Goal: Task Accomplishment & Management: Complete application form

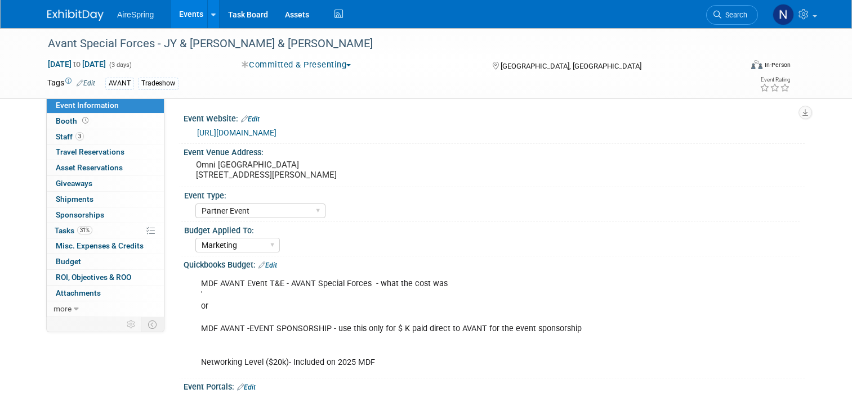
select select "Partner Event"
select select "Marketing"
click at [174, 19] on link "Events" at bounding box center [191, 14] width 41 height 28
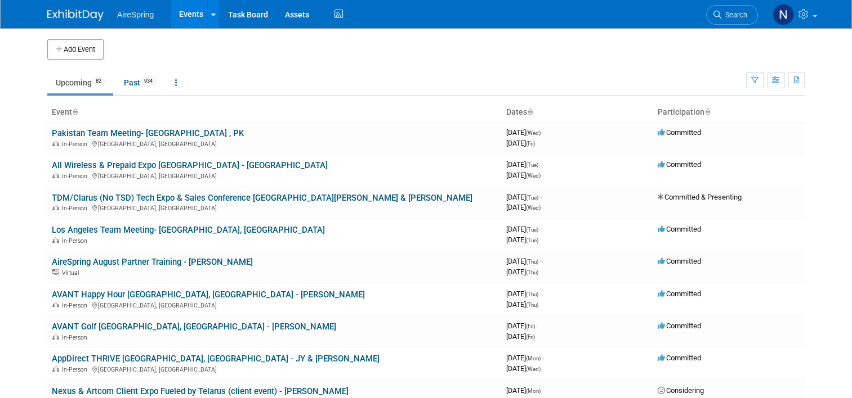
click at [77, 49] on button "Add Event" at bounding box center [75, 49] width 56 height 20
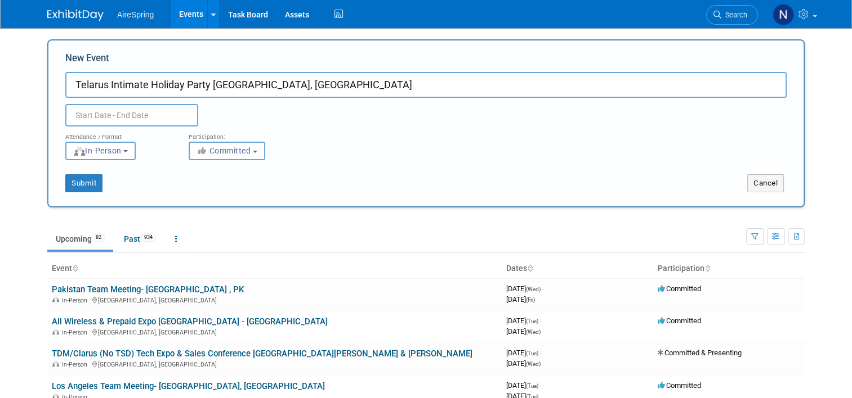
type input "Telarus Intimate Holiday Party [GEOGRAPHIC_DATA], [GEOGRAPHIC_DATA]"
click at [142, 115] on input "text" at bounding box center [131, 115] width 133 height 23
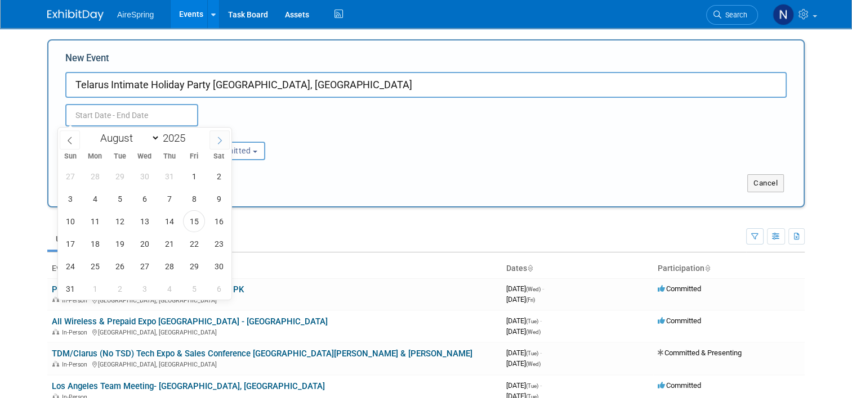
click at [221, 138] on icon at bounding box center [220, 141] width 8 height 8
click at [220, 138] on icon at bounding box center [220, 141] width 8 height 8
click at [220, 139] on icon at bounding box center [220, 141] width 8 height 8
select select "11"
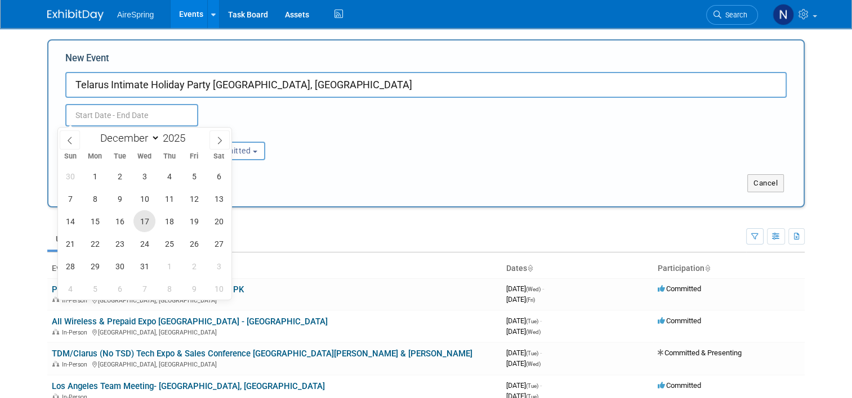
click at [149, 221] on span "17" at bounding box center [144, 222] width 22 height 22
type input "Dec 17, 2025 to Dec 17, 2025"
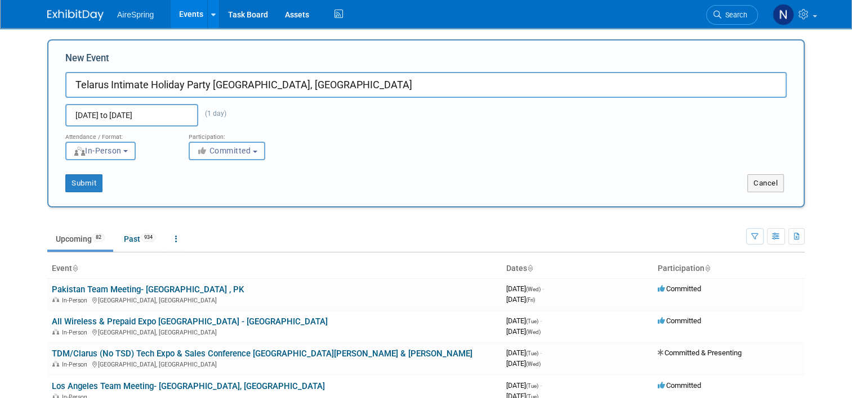
click at [218, 153] on span "Committed" at bounding box center [223, 150] width 55 height 9
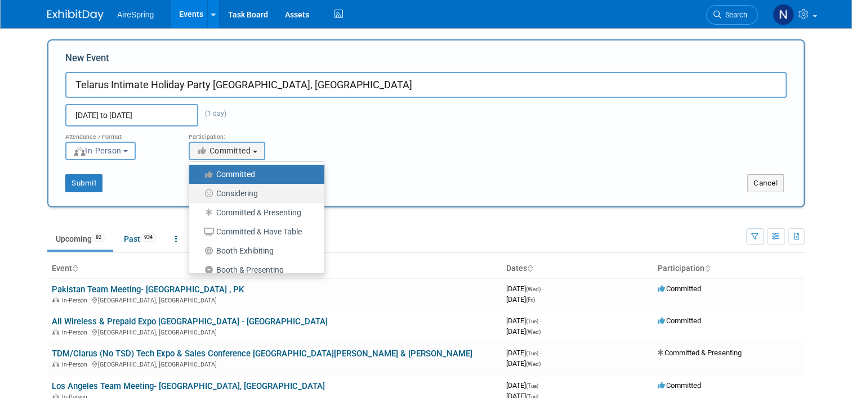
click at [221, 192] on label "Considering" at bounding box center [254, 193] width 118 height 15
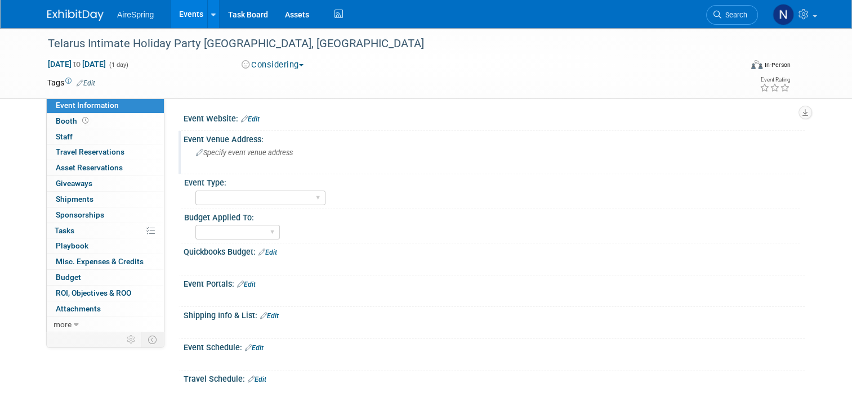
click at [221, 150] on span "Specify event venue address" at bounding box center [244, 153] width 97 height 8
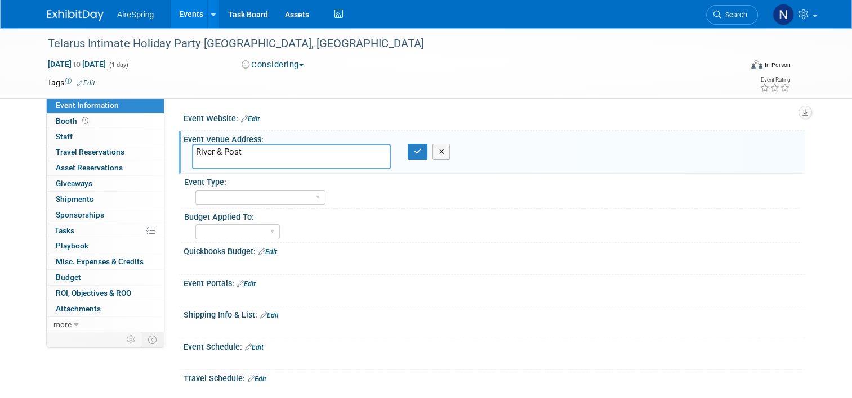
paste textarea "1000 Riverside Ave #100, Jacksonville, FL 32204"
type textarea "River & Post 1000 Riverside Ave #100, Jacksonville, FL 32204"
click at [414, 149] on icon "button" at bounding box center [418, 151] width 8 height 7
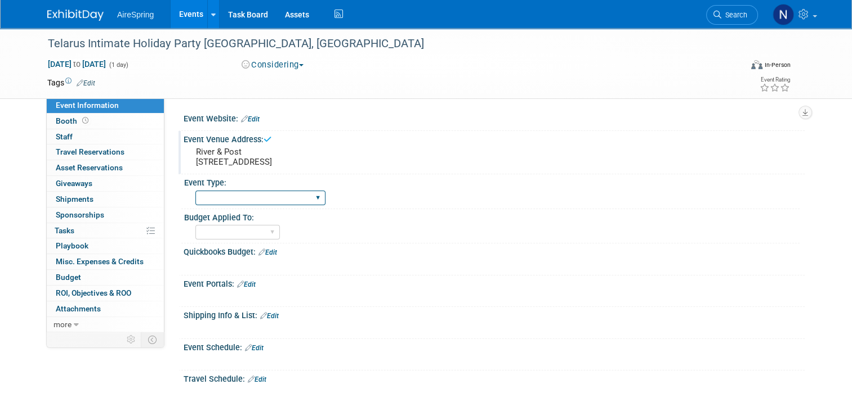
click at [273, 200] on select "AireSpring Event AireSpring Internal Partner Event Training Tradeshow - Exhibit…" at bounding box center [260, 198] width 130 height 15
select select "Partner Event"
click at [195, 191] on select "AireSpring Event AireSpring Internal Partner Event Training Tradeshow - Exhibit…" at bounding box center [260, 198] width 130 height 15
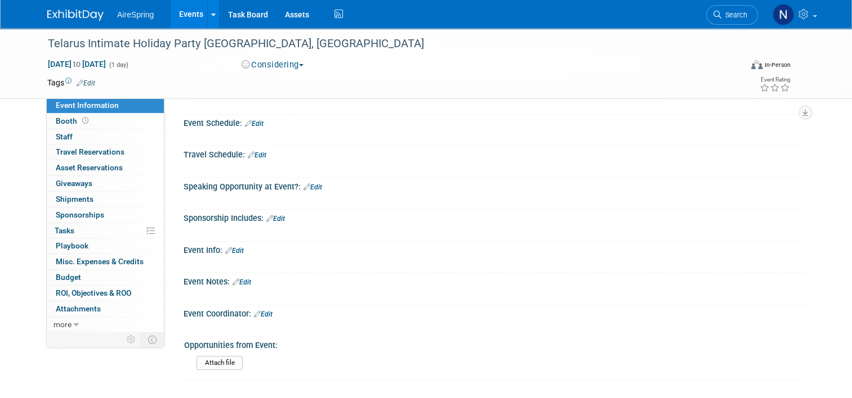
scroll to position [225, 0]
click at [258, 310] on link "Edit" at bounding box center [263, 314] width 19 height 8
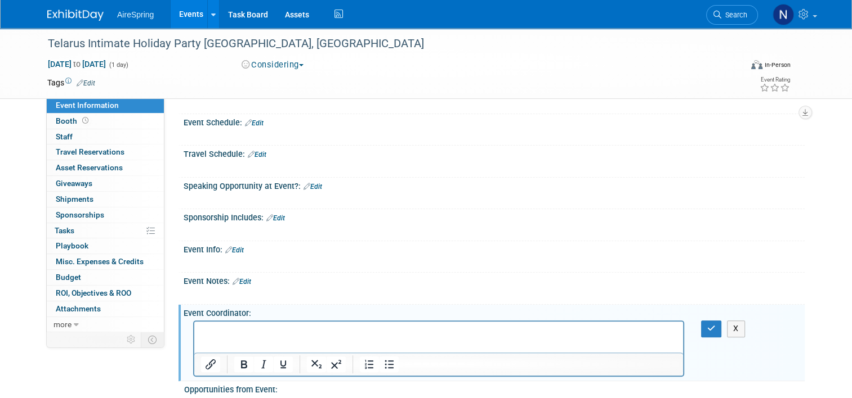
scroll to position [0, 0]
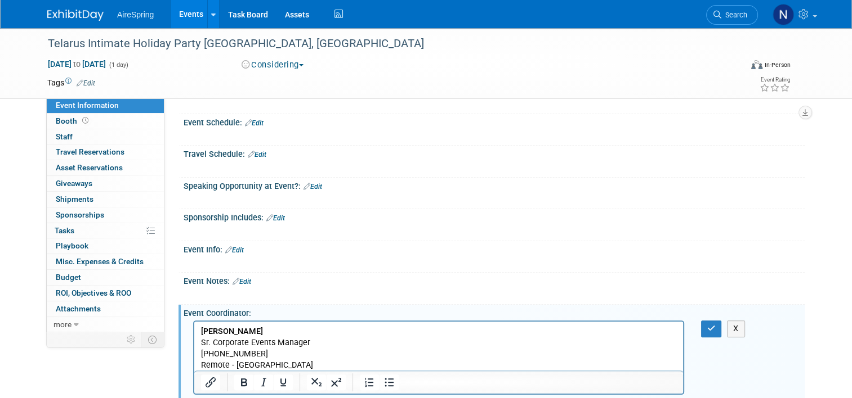
click at [276, 359] on p "310-928-3052" at bounding box center [439, 354] width 476 height 11
click at [274, 365] on p "Remote - CA" at bounding box center [439, 365] width 476 height 11
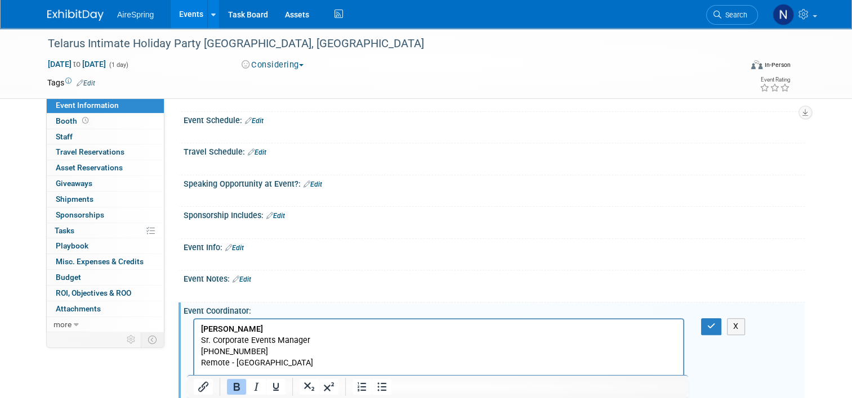
scroll to position [250, 0]
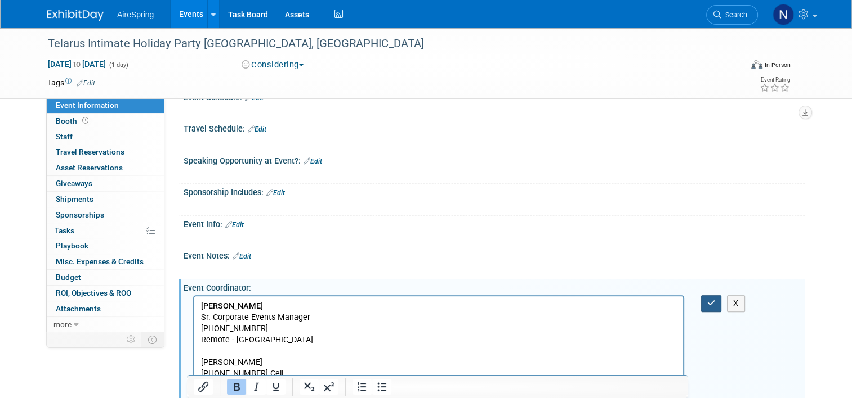
drag, startPoint x: 713, startPoint y: 302, endPoint x: 485, endPoint y: 6, distance: 373.6
click at [713, 302] on icon "button" at bounding box center [711, 303] width 8 height 8
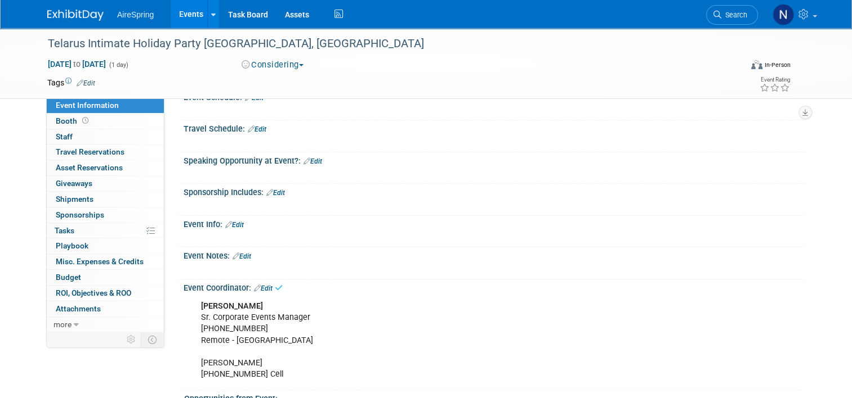
click at [281, 186] on div "Sponsorship Includes: Edit" at bounding box center [493, 191] width 621 height 15
click at [278, 189] on link "Edit" at bounding box center [275, 193] width 19 height 8
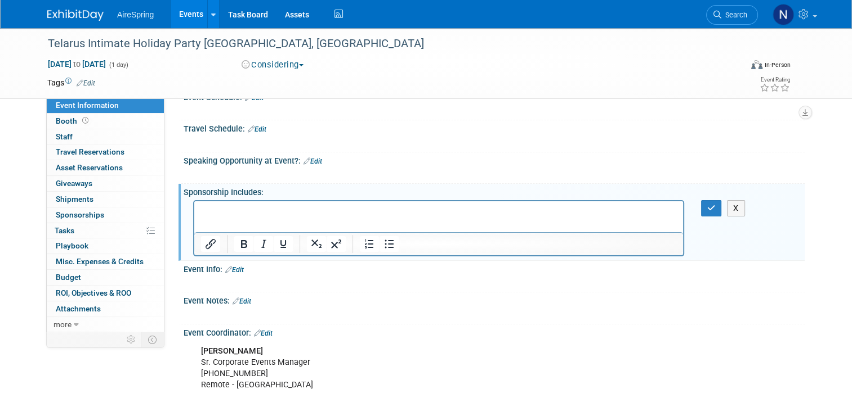
scroll to position [0, 0]
click at [490, 204] on html "2 Attendees for $750, Networking, Food and Drink" at bounding box center [438, 209] width 489 height 16
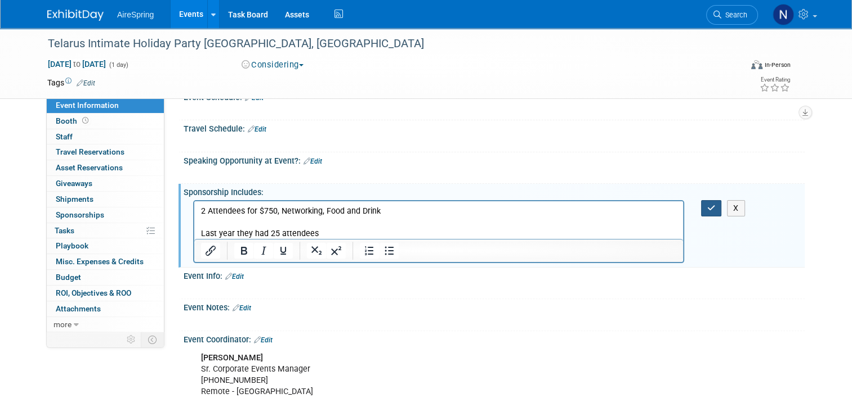
click at [709, 203] on button "button" at bounding box center [711, 208] width 21 height 16
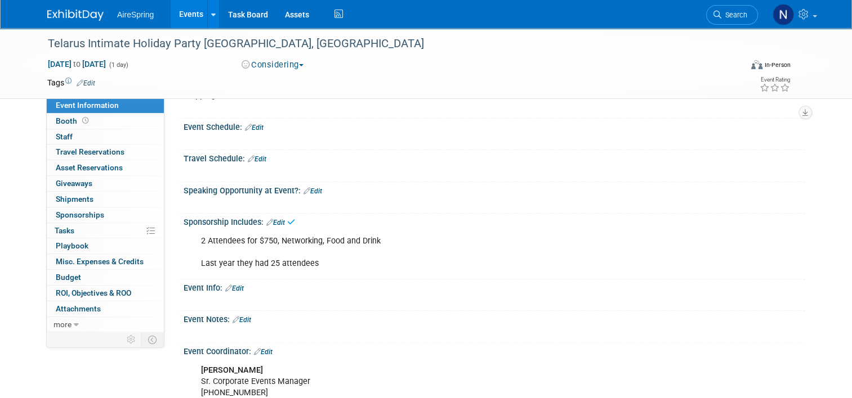
scroll to position [194, 0]
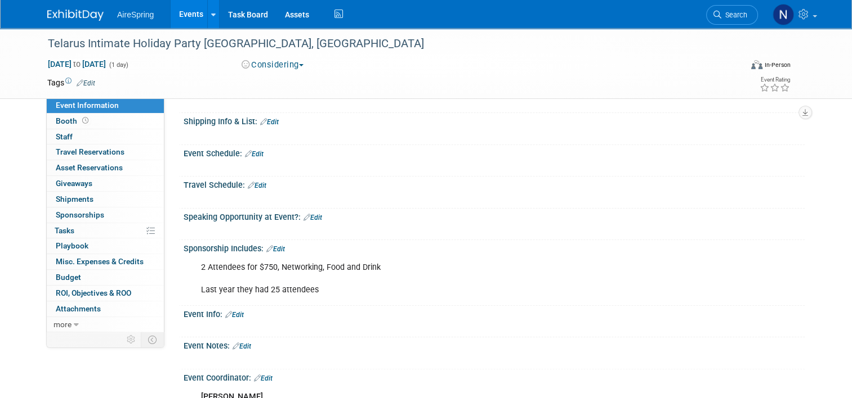
click at [254, 153] on link "Edit" at bounding box center [254, 154] width 19 height 8
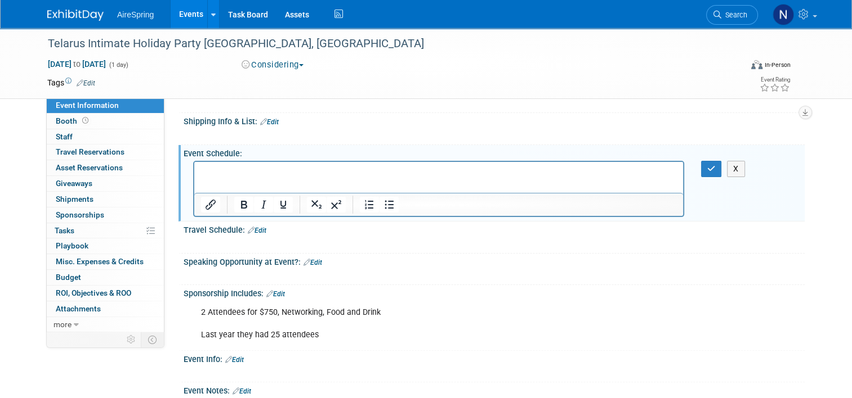
scroll to position [0, 0]
click at [715, 169] on icon "button" at bounding box center [711, 169] width 8 height 8
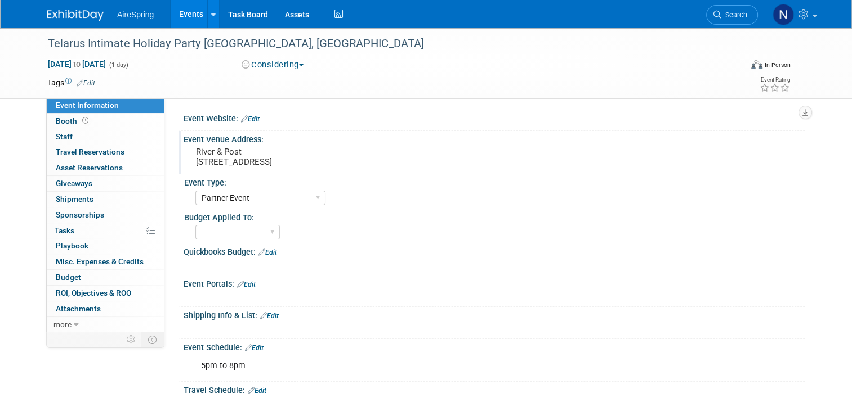
click at [268, 254] on link "Edit" at bounding box center [267, 253] width 19 height 8
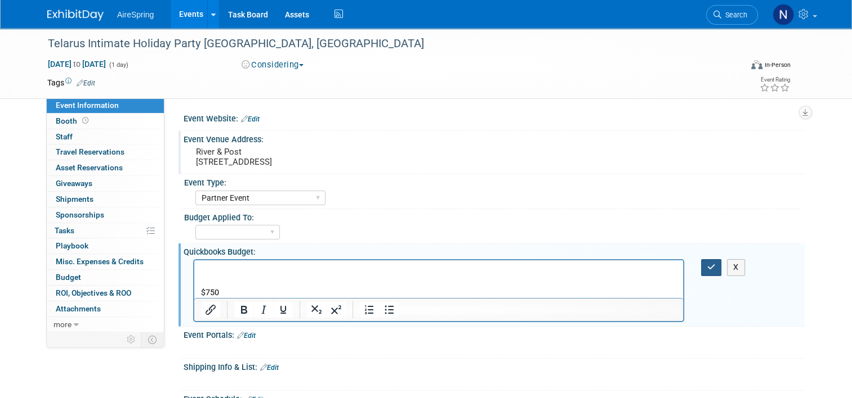
click at [715, 270] on icon "button" at bounding box center [711, 267] width 8 height 8
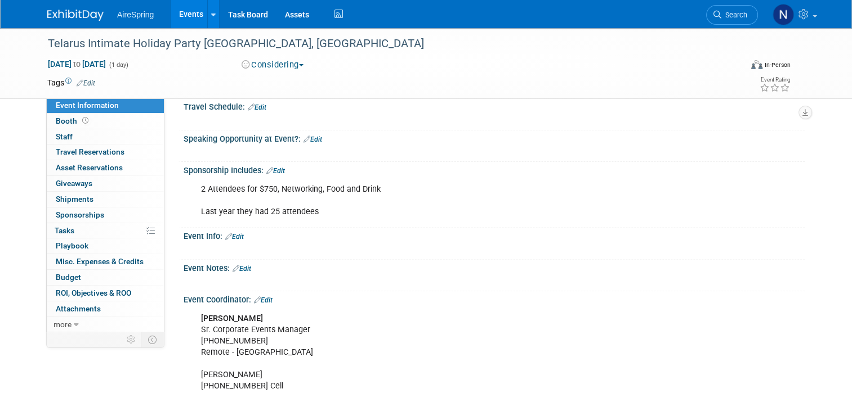
scroll to position [281, 0]
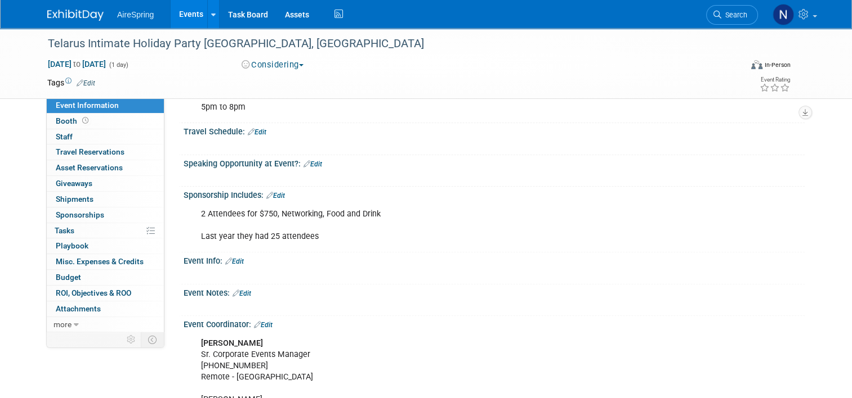
click at [275, 193] on link "Edit" at bounding box center [275, 196] width 19 height 8
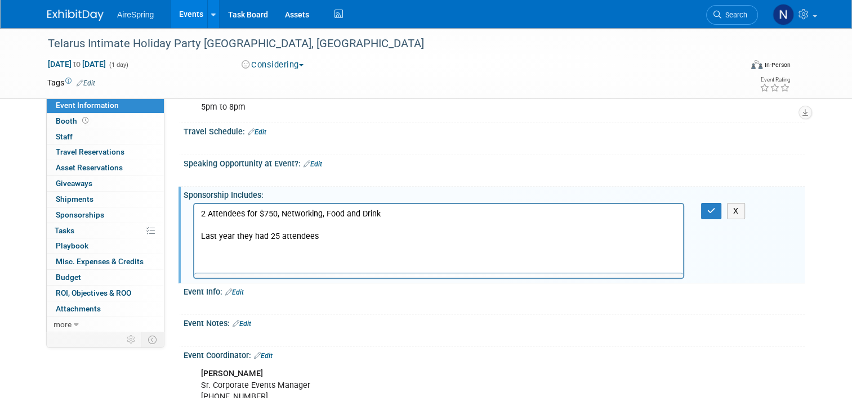
scroll to position [0, 0]
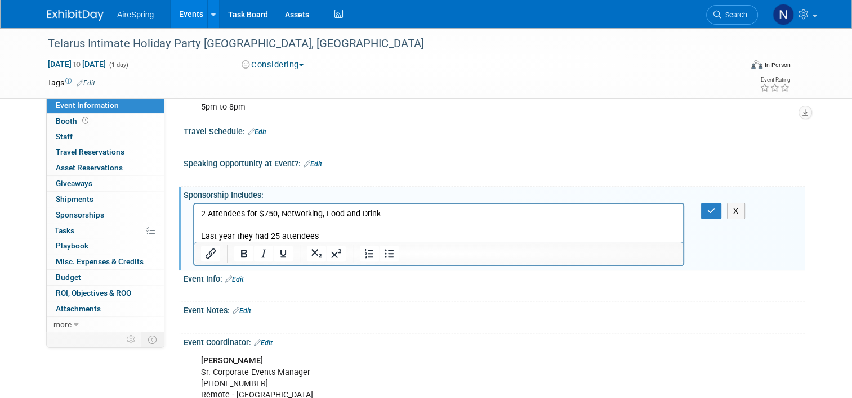
click at [338, 234] on p "2 Attendees for $750, Networking, Food and Drink Last year they had 25 attendees" at bounding box center [439, 225] width 476 height 34
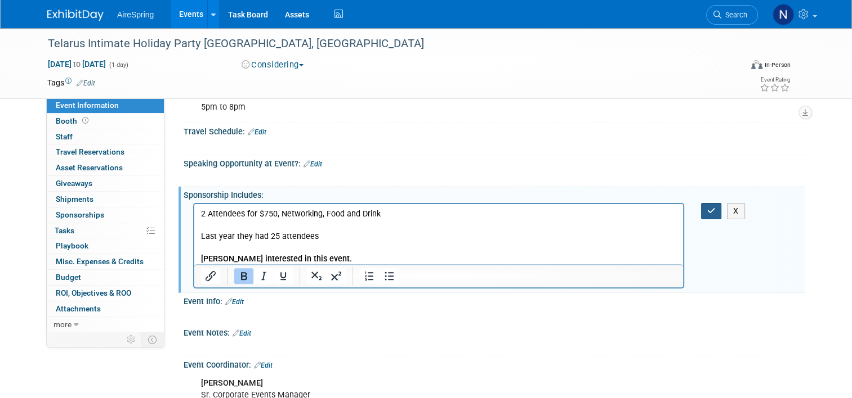
click at [707, 207] on button "button" at bounding box center [711, 211] width 21 height 16
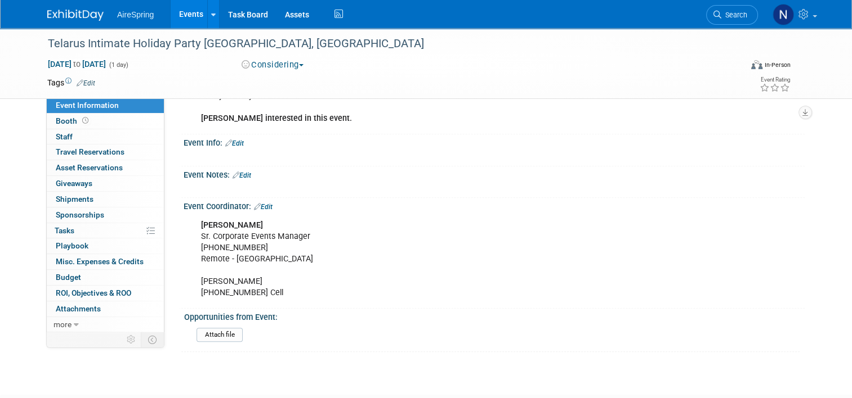
scroll to position [324, 0]
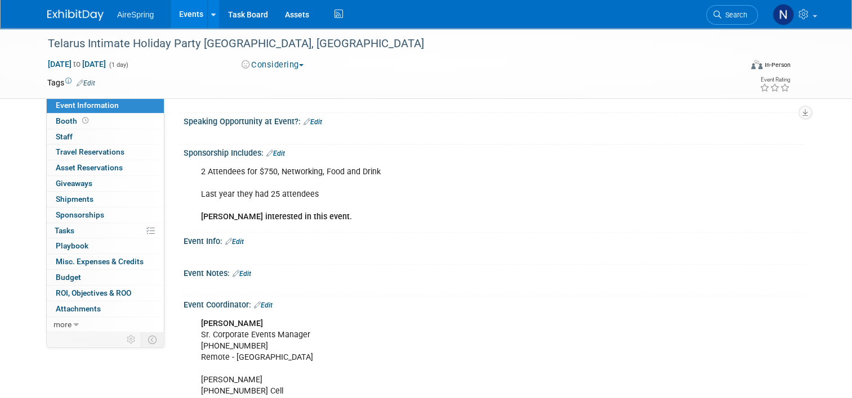
click at [275, 151] on link "Edit" at bounding box center [275, 154] width 19 height 8
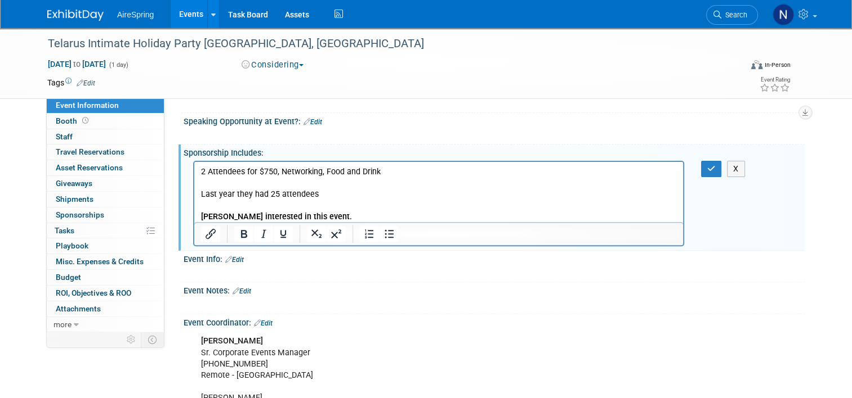
scroll to position [0, 0]
click at [349, 212] on p "2 Attendees for $750, Networking, Food and Drink Last year they had 25 attendee…" at bounding box center [439, 194] width 476 height 56
click at [321, 197] on p "2 Attendees for $750, Networking, Food and Drink Last year they had 25 attendee…" at bounding box center [439, 194] width 476 height 56
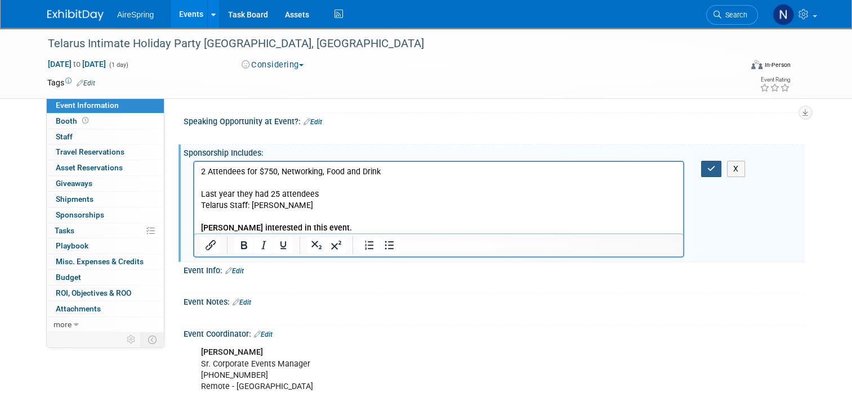
click at [715, 169] on icon "button" at bounding box center [711, 169] width 8 height 8
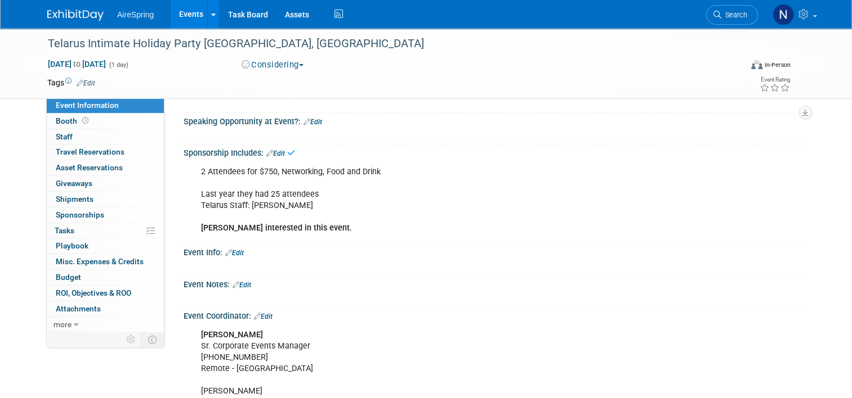
click at [187, 7] on link "Events" at bounding box center [191, 14] width 41 height 28
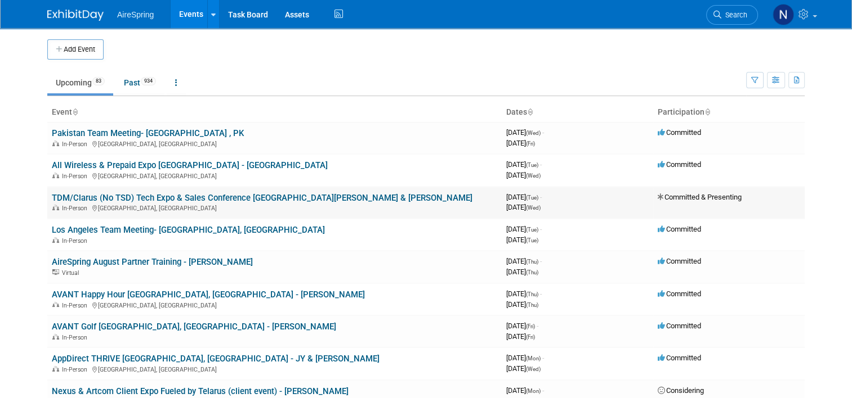
click at [271, 192] on td "TDM/Clarus (No TSD) Tech Expo & Sales Conference St. Louis - Hailey & O'Leary I…" at bounding box center [274, 203] width 454 height 32
click at [269, 197] on link "TDM/Clarus (No TSD) Tech Expo & Sales Conference [GEOGRAPHIC_DATA][PERSON_NAME]…" at bounding box center [262, 198] width 420 height 10
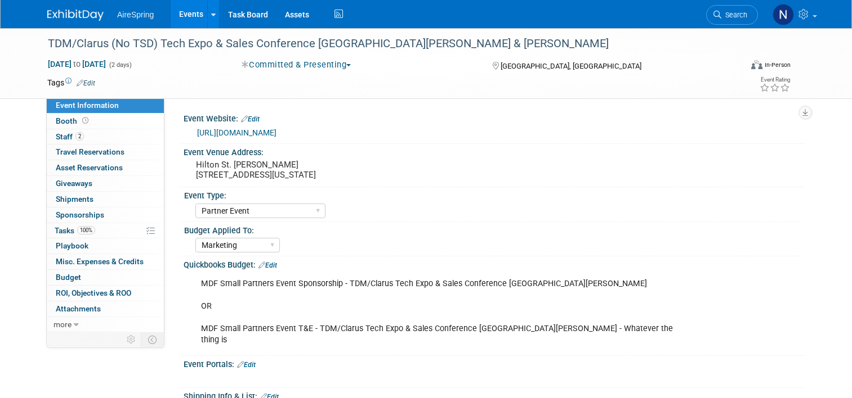
select select "Partner Event"
select select "Marketing"
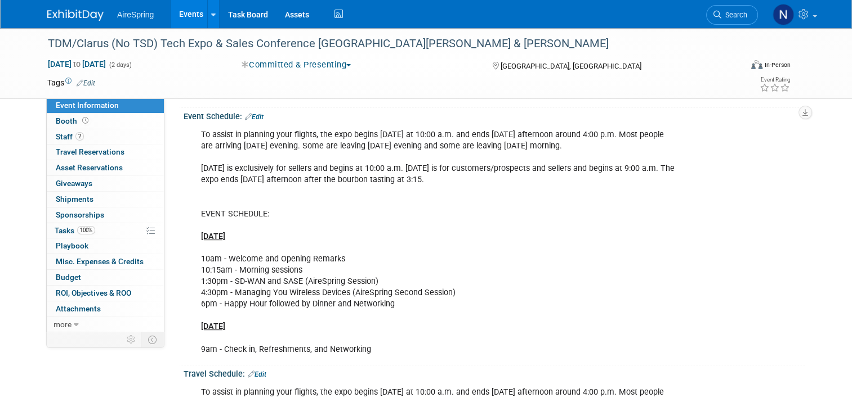
scroll to position [732, 0]
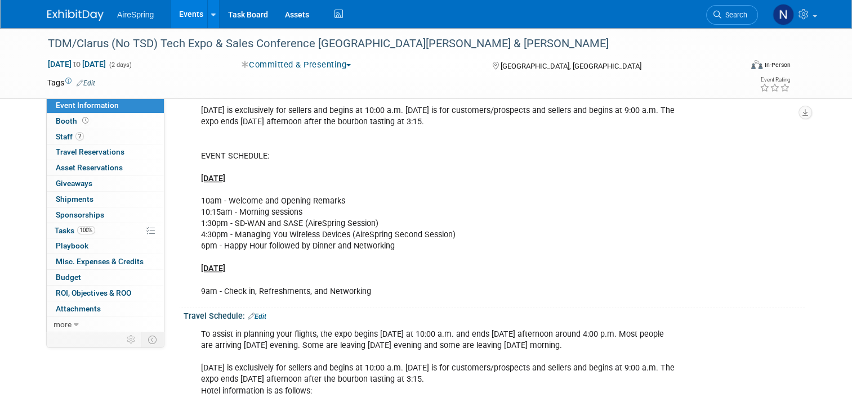
click at [171, 8] on link "Events" at bounding box center [191, 14] width 41 height 28
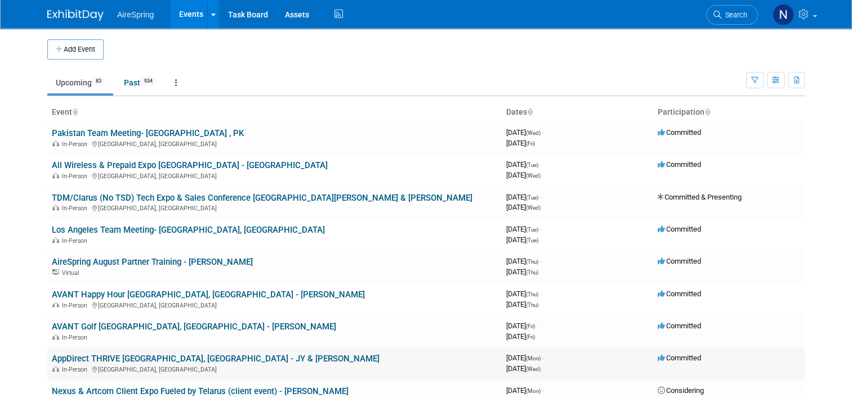
click at [149, 354] on link "AppDirect THRIVE [GEOGRAPHIC_DATA], [GEOGRAPHIC_DATA] - JY & [PERSON_NAME]" at bounding box center [216, 359] width 328 height 10
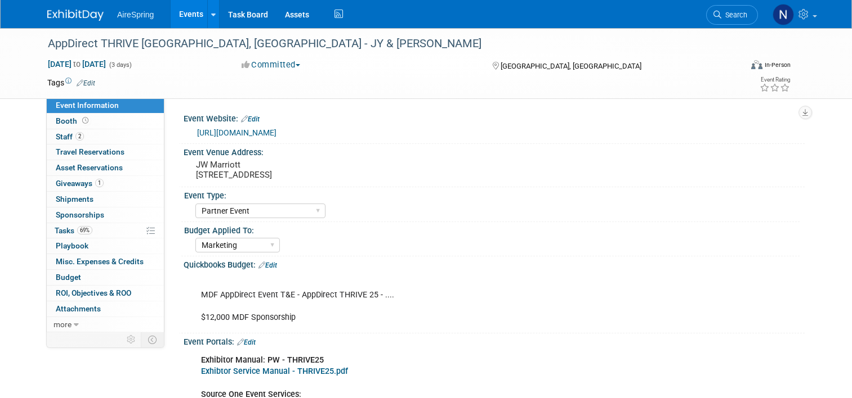
select select "Partner Event"
select select "Marketing"
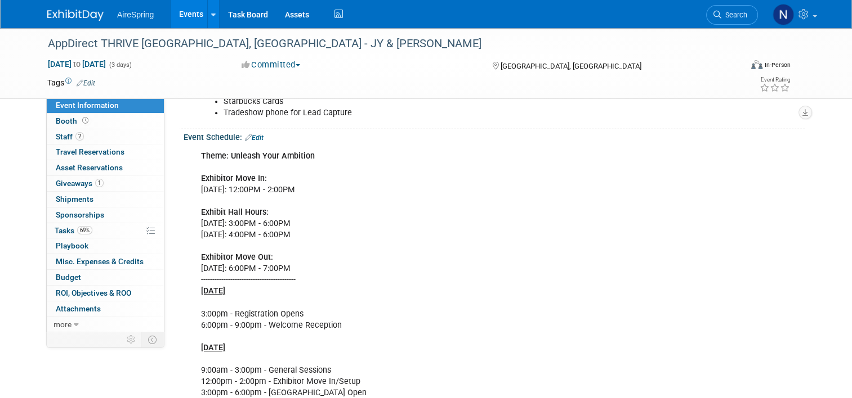
scroll to position [732, 0]
